Goal: Find specific page/section: Find specific page/section

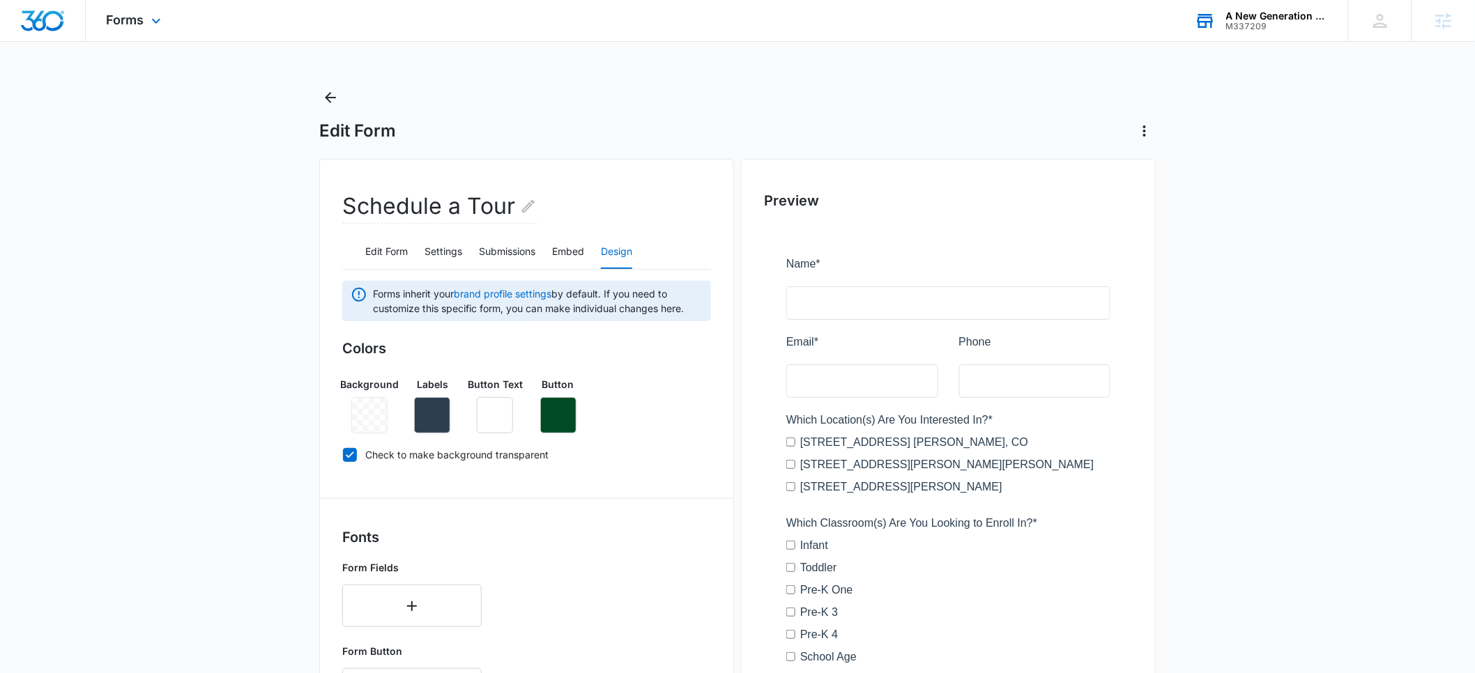
click at [1270, 20] on div "A New Generation Child Care" at bounding box center [1277, 15] width 102 height 11
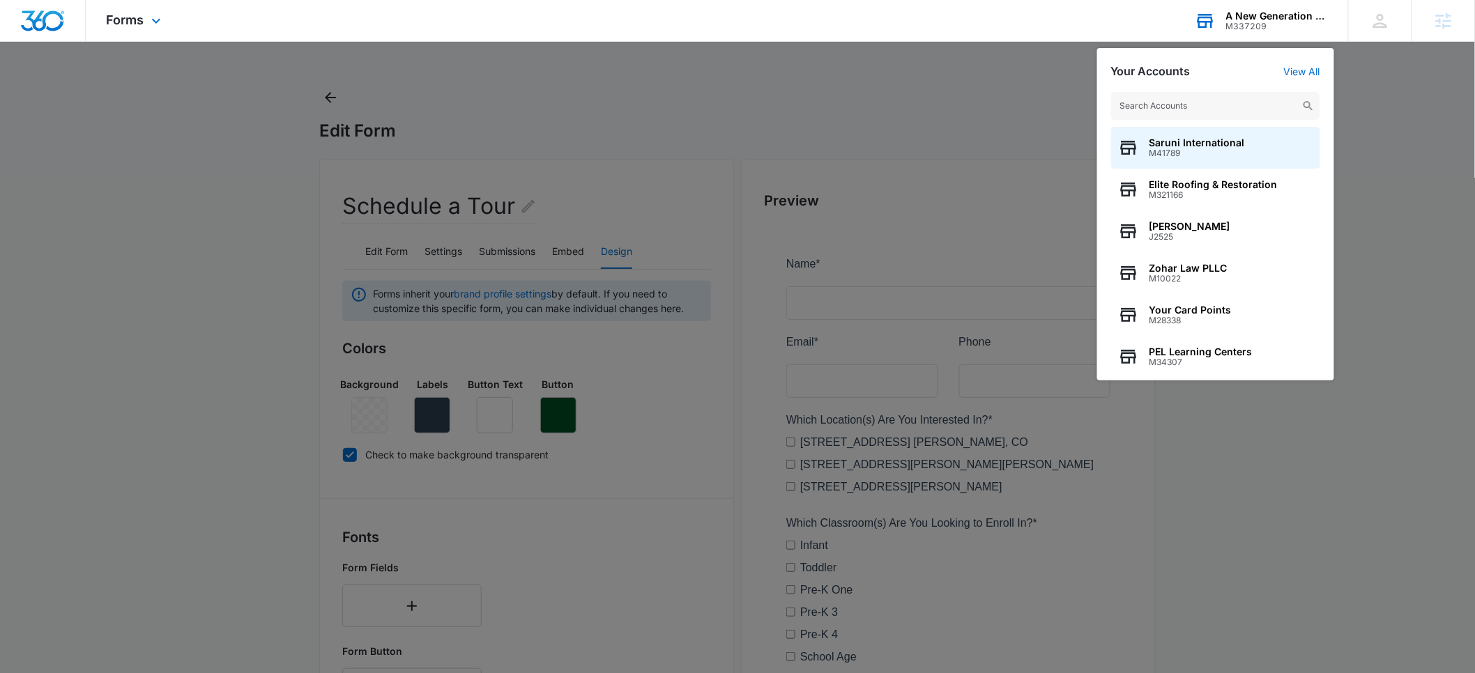
click at [1147, 112] on input "text" at bounding box center [1215, 106] width 209 height 28
type input "r"
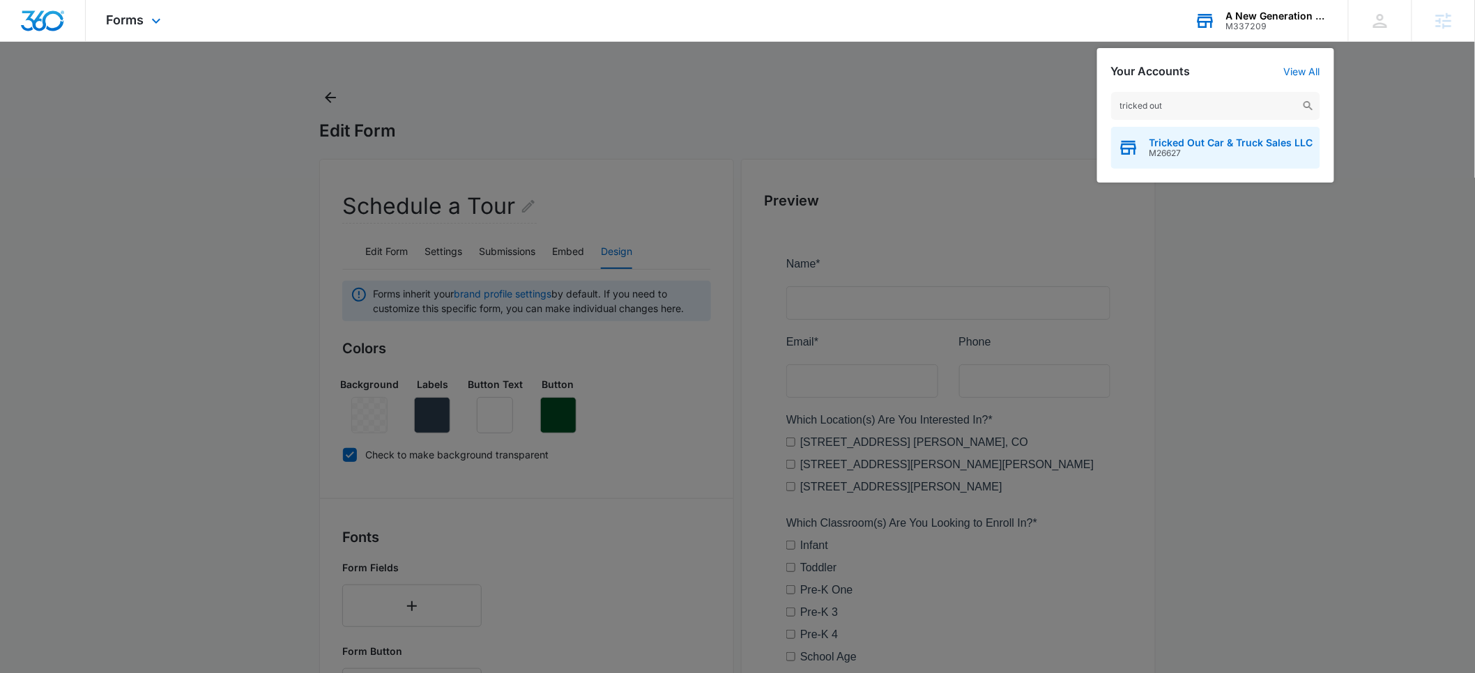
type input "tricked out"
click at [1145, 142] on div "Tricked Out Car & Truck Sales LLC M26627" at bounding box center [1215, 148] width 209 height 42
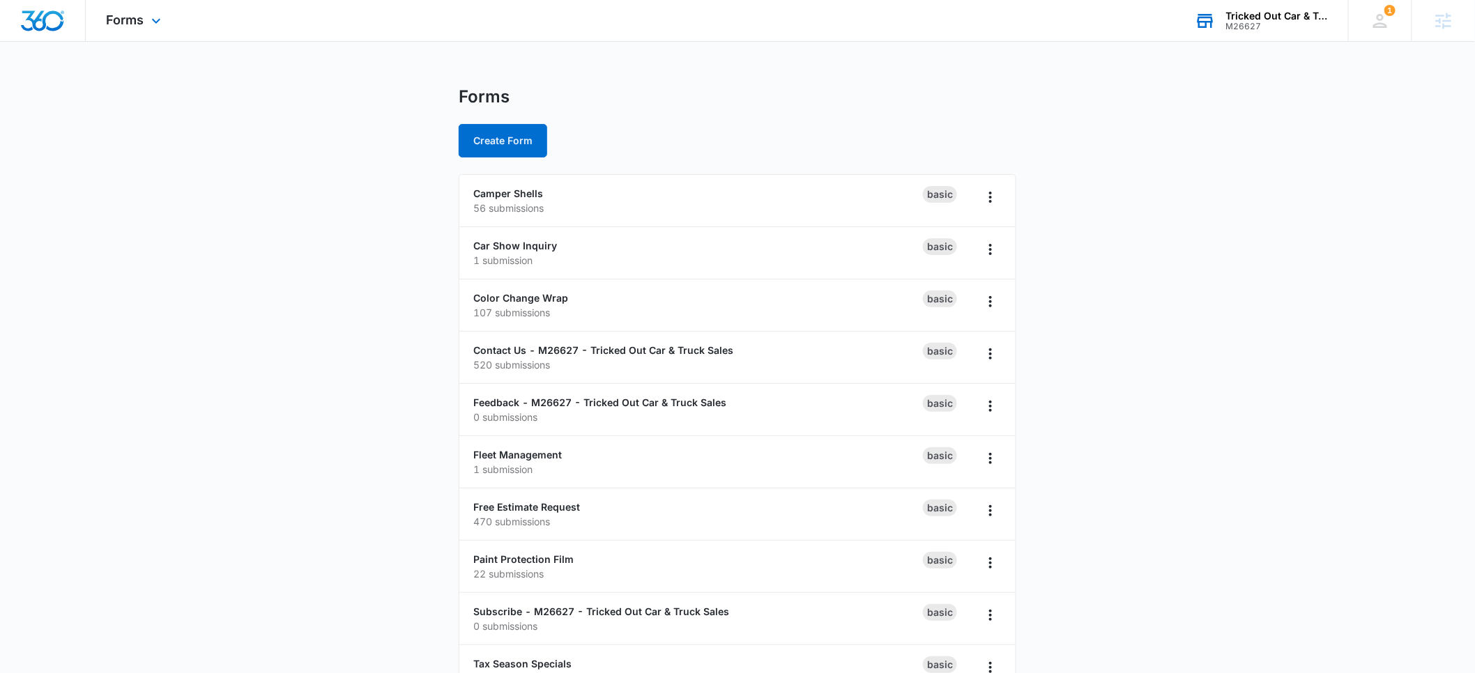
click at [1271, 16] on div "Tricked Out Car & Truck Sales LLC" at bounding box center [1277, 15] width 102 height 11
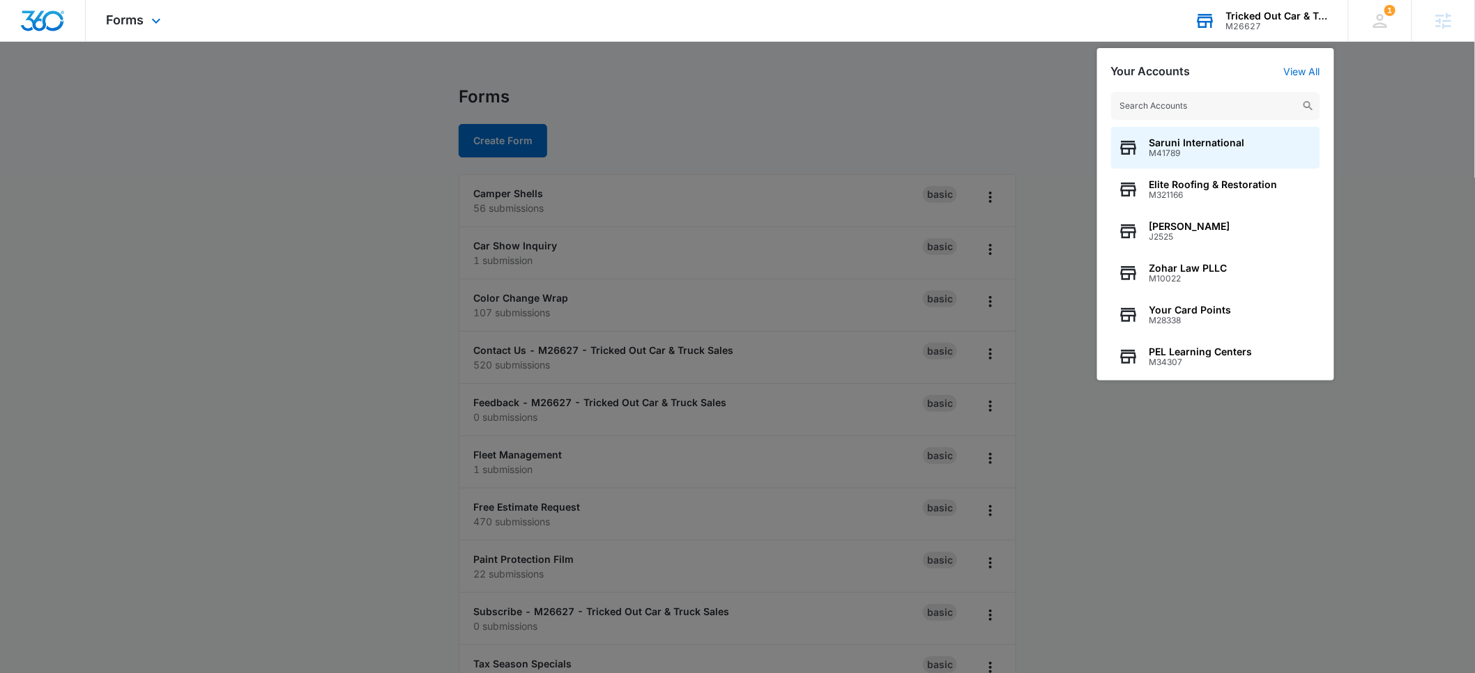
click at [1176, 101] on input "text" at bounding box center [1215, 106] width 209 height 28
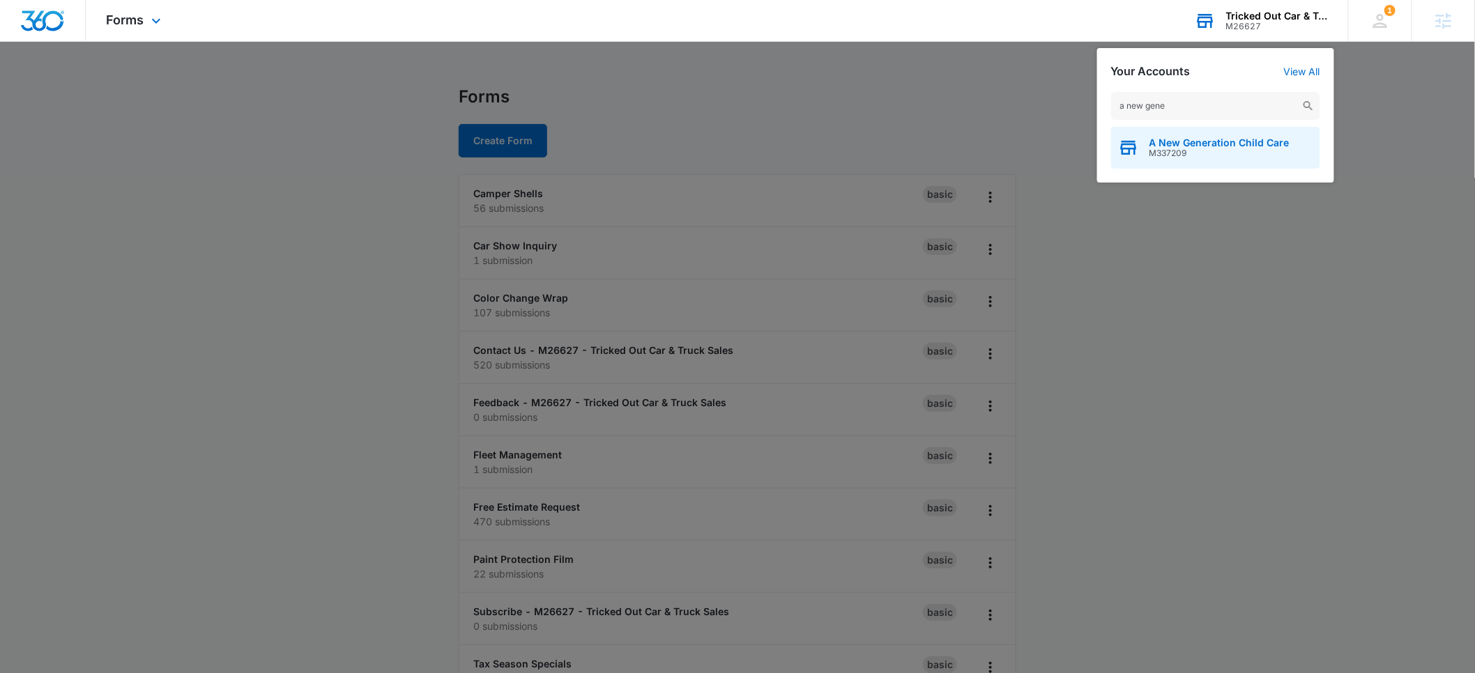
type input "a new gene"
click at [1185, 146] on span "A New Generation Child Care" at bounding box center [1220, 142] width 140 height 11
